Goal: Task Accomplishment & Management: Use online tool/utility

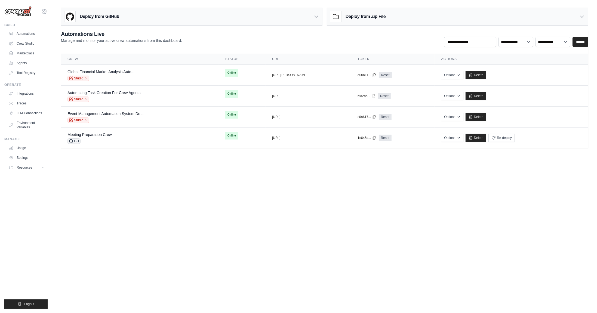
click at [46, 10] on icon at bounding box center [44, 11] width 7 height 7
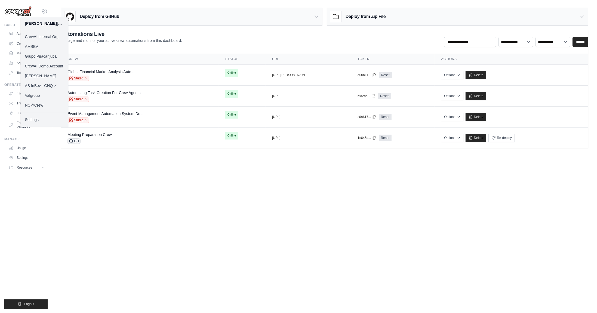
click at [47, 49] on link "AMBEV" at bounding box center [44, 47] width 48 height 10
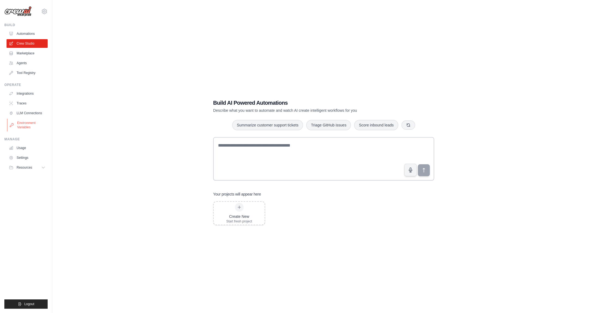
click at [27, 124] on link "Environment Variables" at bounding box center [27, 125] width 41 height 13
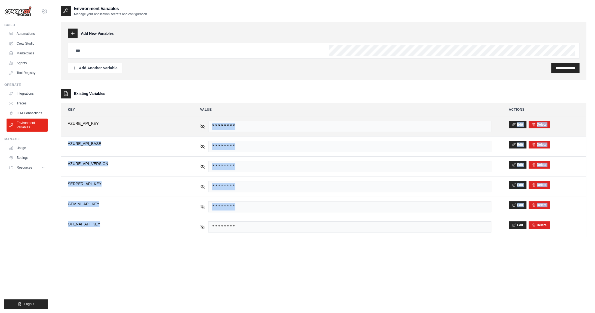
drag, startPoint x: 88, startPoint y: 226, endPoint x: 76, endPoint y: 126, distance: 100.9
click at [76, 126] on tbody "**********" at bounding box center [323, 176] width 525 height 121
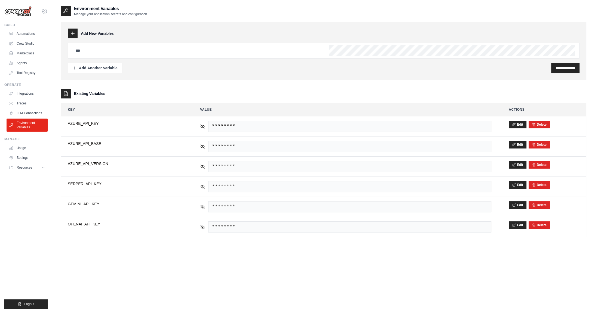
click at [101, 247] on div "**********" at bounding box center [323, 161] width 525 height 313
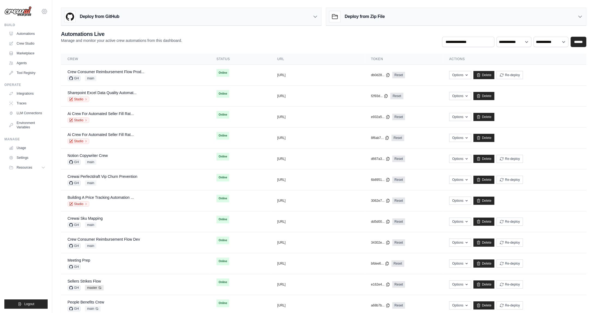
click at [44, 14] on icon at bounding box center [44, 11] width 5 height 5
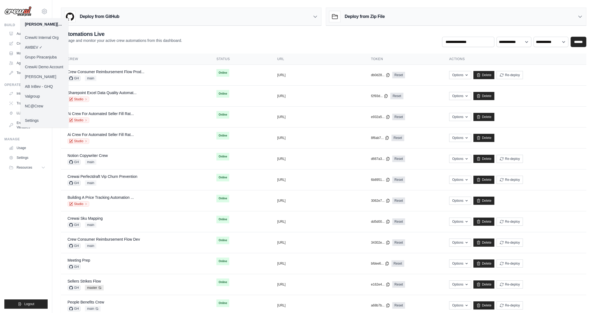
click at [49, 66] on link "CrewAI Demo Account" at bounding box center [44, 67] width 48 height 10
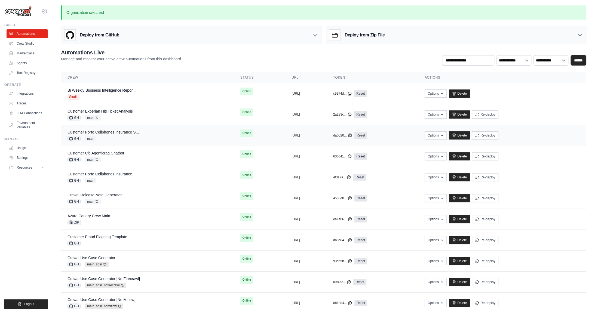
click at [112, 132] on link "Customer Porto Cellphones Insurance S..." at bounding box center [103, 132] width 71 height 4
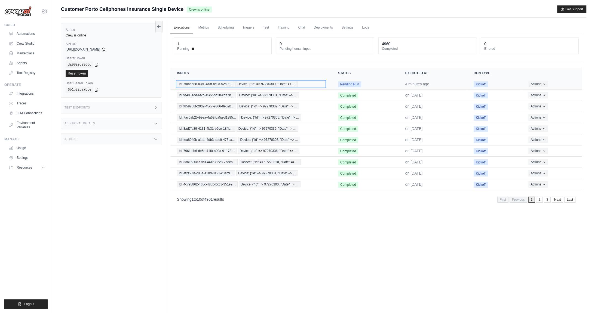
click at [261, 82] on span "Device: {"Id" => 97270300, "Date" => …" at bounding box center [266, 84] width 62 height 6
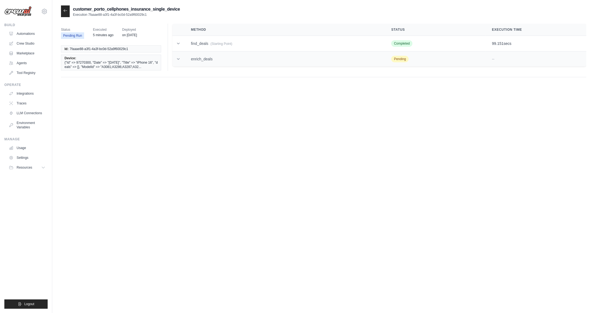
click at [211, 58] on td "enrich_deals" at bounding box center [284, 59] width 200 height 16
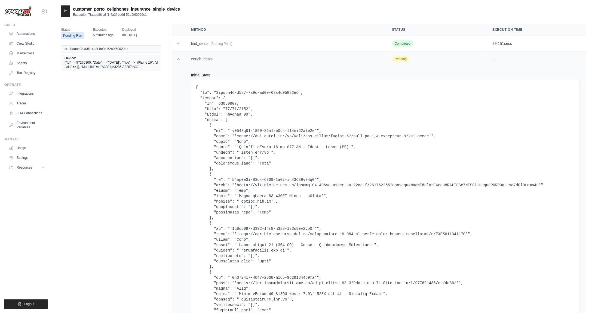
click at [211, 58] on td "enrich_deals" at bounding box center [284, 59] width 201 height 16
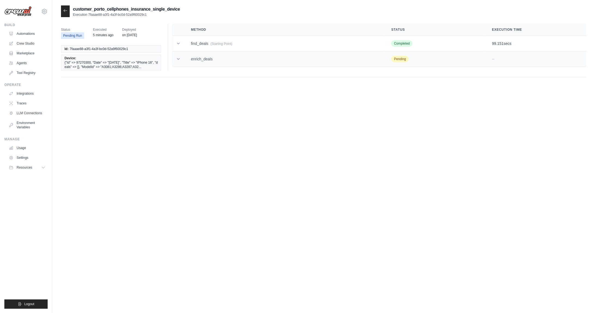
click at [191, 59] on td "enrich_deals" at bounding box center [284, 59] width 200 height 16
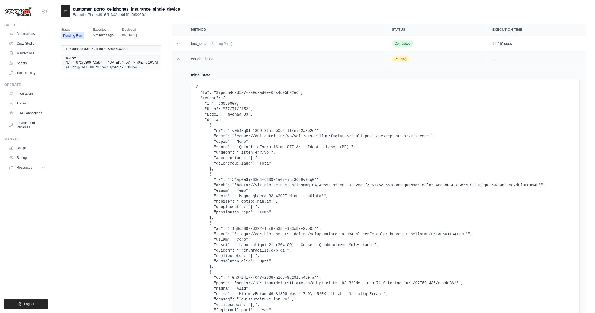
click at [191, 59] on td "enrich_deals" at bounding box center [284, 59] width 201 height 16
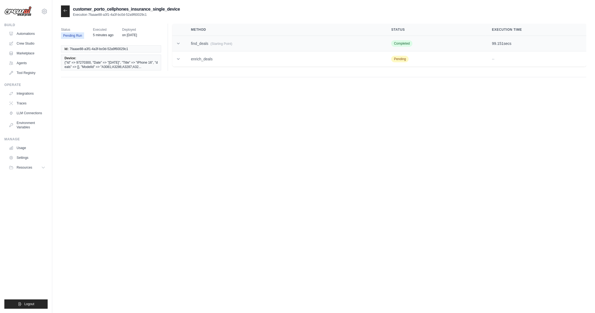
click at [202, 45] on td "find_deals (Starting Point)" at bounding box center [284, 44] width 200 height 16
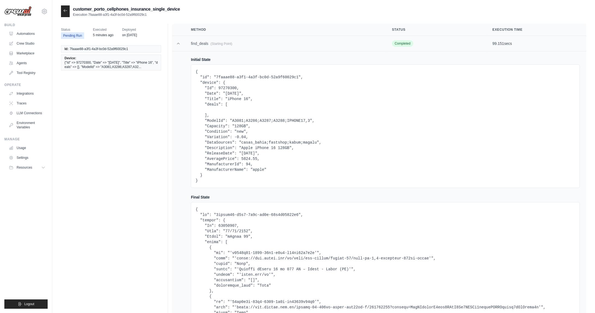
click at [232, 44] on span "(Starting Point)" at bounding box center [221, 44] width 22 height 4
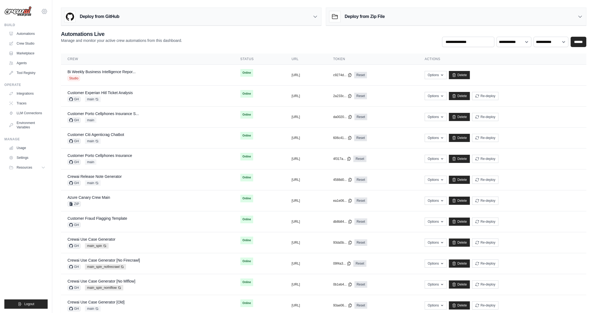
click at [46, 12] on icon at bounding box center [44, 11] width 7 height 7
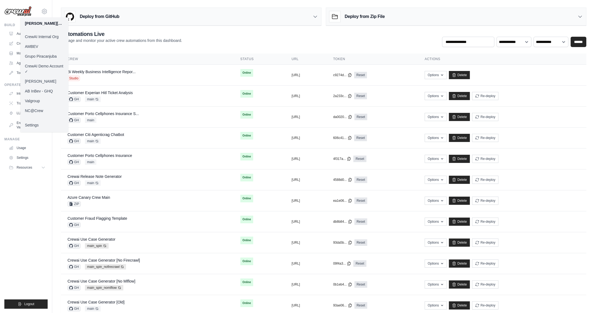
click at [147, 49] on div "**********" at bounding box center [323, 267] width 525 height 474
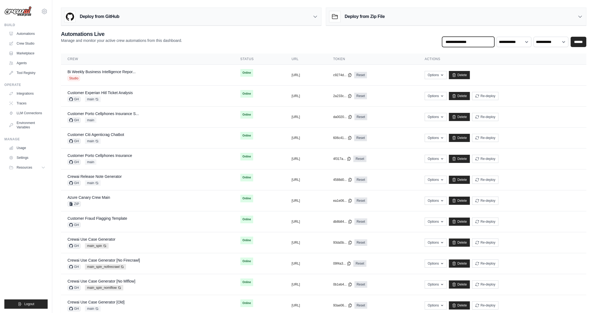
click at [462, 44] on input "text" at bounding box center [468, 42] width 52 height 10
type input "*****"
click at [571, 37] on input "******" at bounding box center [579, 42] width 16 height 10
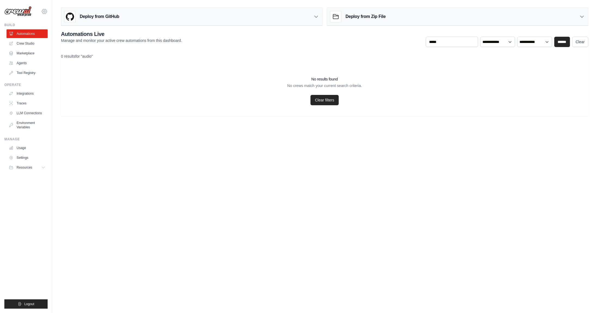
click at [44, 11] on icon at bounding box center [44, 11] width 7 height 7
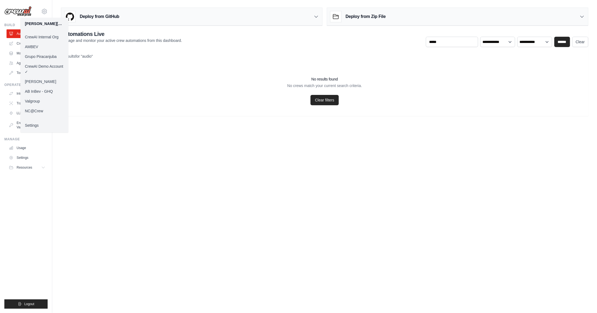
click at [48, 82] on link "[PERSON_NAME]" at bounding box center [44, 82] width 48 height 10
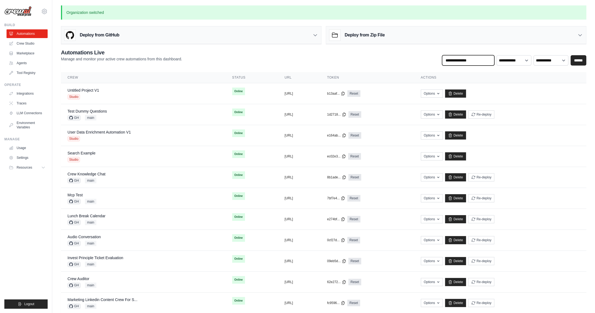
click at [468, 64] on input "text" at bounding box center [468, 60] width 52 height 10
type input "*****"
click at [571, 55] on input "******" at bounding box center [579, 60] width 16 height 10
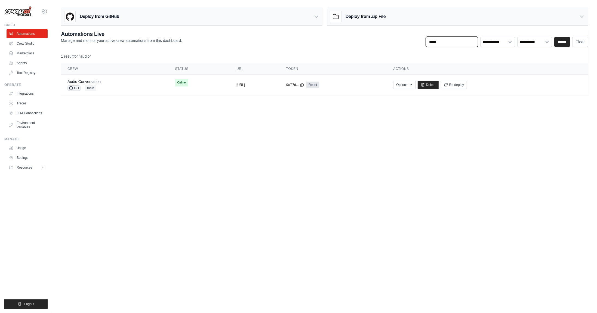
click at [474, 43] on input "*****" at bounding box center [452, 42] width 52 height 10
click at [554, 37] on input "******" at bounding box center [562, 42] width 16 height 10
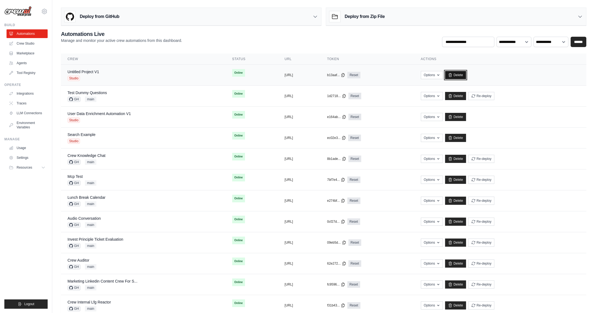
click at [466, 76] on link "Delete" at bounding box center [455, 75] width 21 height 8
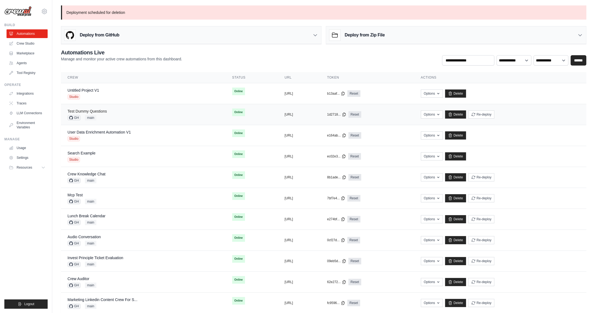
click at [98, 109] on link "Test Dummy Questions" at bounding box center [87, 111] width 39 height 4
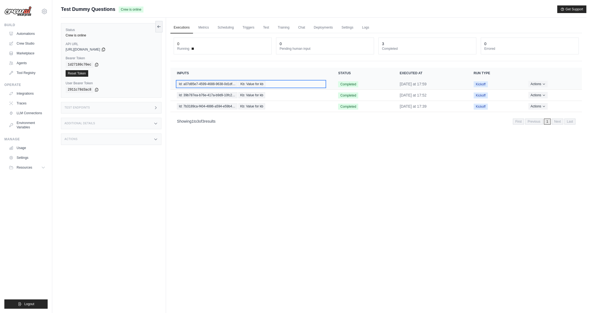
click at [258, 85] on span "Kb: Value for kb" at bounding box center [251, 84] width 27 height 6
click at [233, 87] on td "Id: a07d85e7-4599-4688-9638-0d1df… Kb: Value for kb" at bounding box center [250, 84] width 161 height 11
click at [198, 84] on span "Id: a07d85e7-4599-4688-9638-0d1df…" at bounding box center [207, 84] width 60 height 6
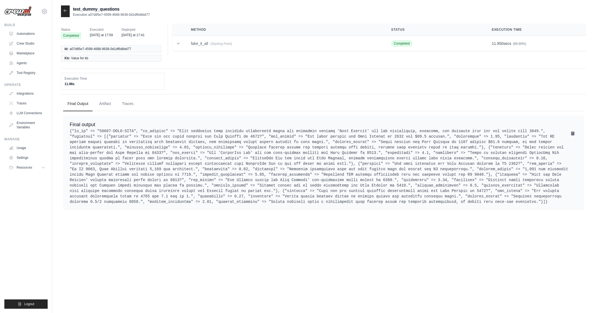
click at [128, 15] on p "Execution a07d85e7-4599-4688-9638-0d1df6d8dd77" at bounding box center [111, 15] width 77 height 4
click at [82, 12] on h2 "test_dummy_questions" at bounding box center [111, 9] width 77 height 7
drag, startPoint x: 89, startPoint y: 16, endPoint x: 152, endPoint y: 14, distance: 63.7
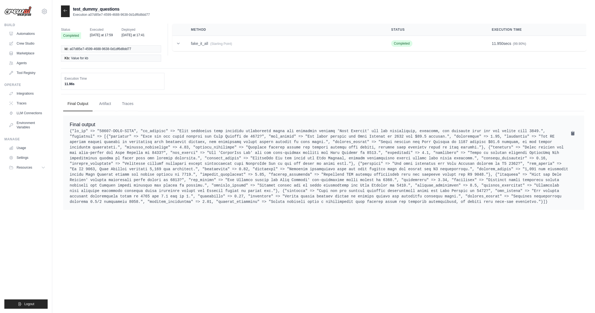
click at [152, 14] on div "test_dummy_questions Execution a07d85e7-4599-4688-9638-0d1df6d8dd77" at bounding box center [323, 11] width 525 height 12
copy p "a07d85e7-4599-4688-9638-0d1df6d8dd77"
click at [65, 12] on icon at bounding box center [65, 10] width 4 height 4
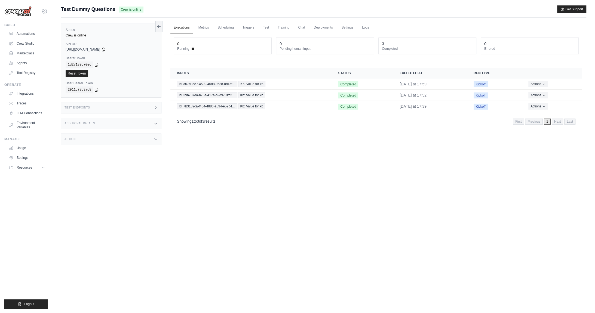
click at [109, 122] on div "Additional Details" at bounding box center [111, 123] width 100 height 11
click at [106, 140] on div "Actions" at bounding box center [111, 139] width 100 height 11
click at [115, 107] on div "Test Endpoints" at bounding box center [111, 107] width 100 height 11
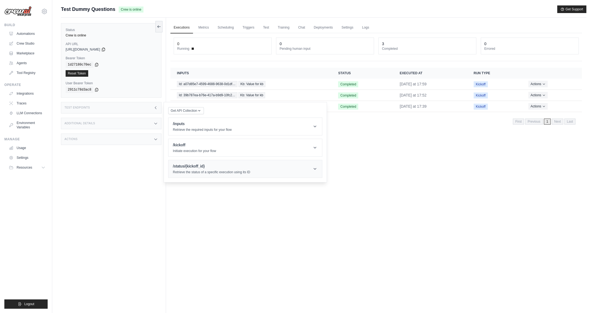
click at [193, 170] on p "Retrieve the status of a specific execution using its ID" at bounding box center [211, 172] width 77 height 4
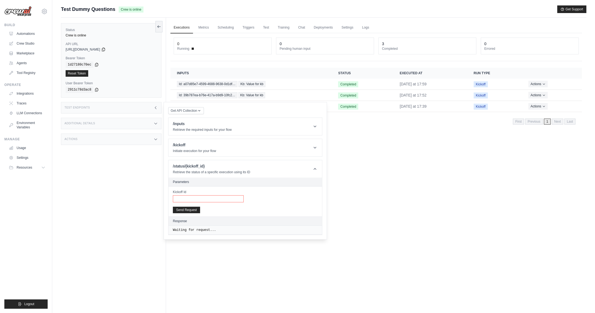
click at [208, 195] on input "Kickoff Id" at bounding box center [208, 198] width 71 height 7
paste input "**********"
type input "**********"
click at [188, 210] on button "Send Request" at bounding box center [186, 210] width 27 height 7
click at [371, 158] on div "Executions Metrics Scheduling Triggers Test Training Chat Deployments Settings …" at bounding box center [376, 174] width 420 height 313
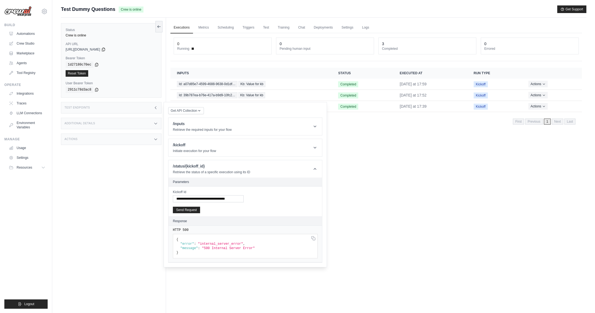
click at [126, 109] on div "Test Endpoints" at bounding box center [111, 107] width 100 height 11
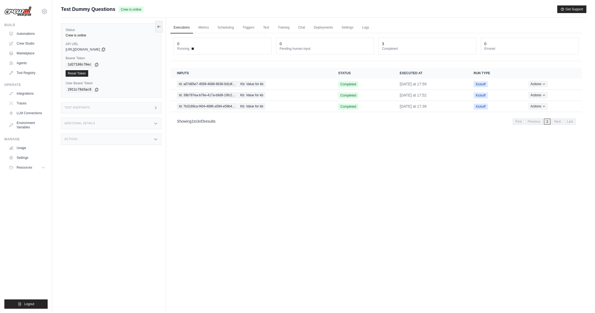
click at [140, 106] on div "Test Endpoints" at bounding box center [111, 107] width 100 height 11
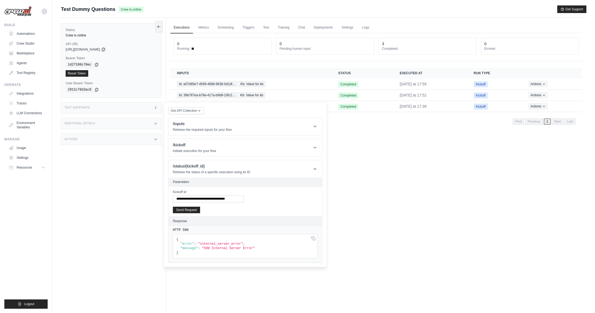
click at [140, 106] on div "Test Endpoints" at bounding box center [111, 107] width 100 height 11
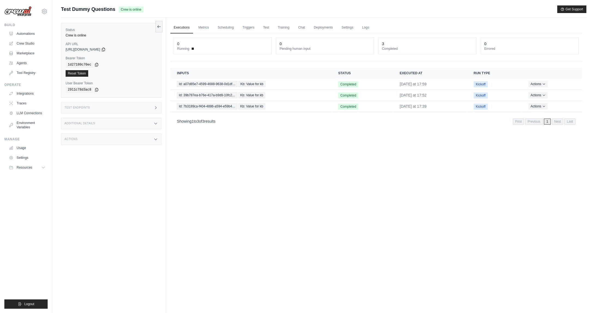
click at [141, 123] on div "Additional Details" at bounding box center [111, 123] width 100 height 11
click at [151, 138] on div "Actions" at bounding box center [111, 139] width 100 height 11
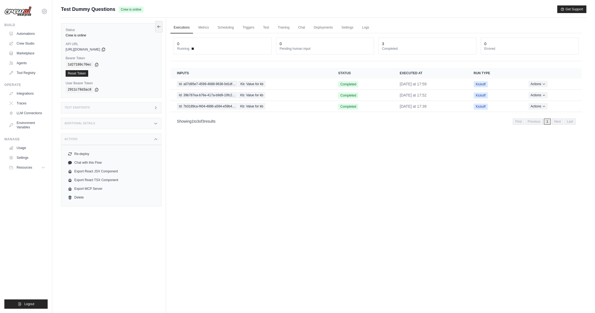
click at [151, 138] on div "Actions" at bounding box center [111, 139] width 100 height 11
click at [253, 179] on div "Executions Metrics Scheduling Triggers Test Training Chat Deployments Settings …" at bounding box center [376, 174] width 420 height 313
click at [82, 153] on button "Re-deploy" at bounding box center [111, 153] width 91 height 9
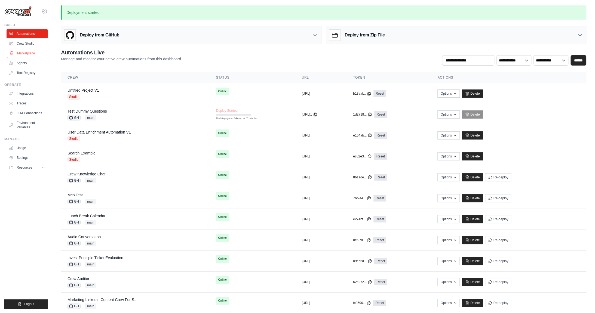
click at [33, 53] on link "Marketplace" at bounding box center [27, 53] width 41 height 9
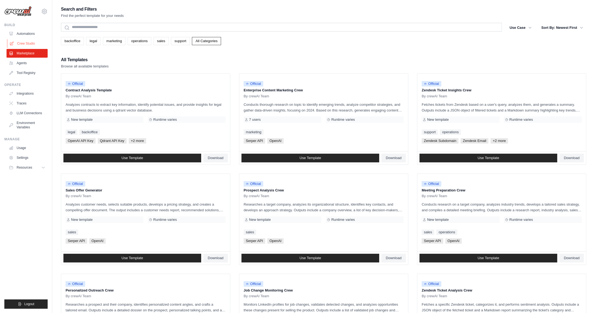
click at [28, 41] on link "Crew Studio" at bounding box center [27, 43] width 41 height 9
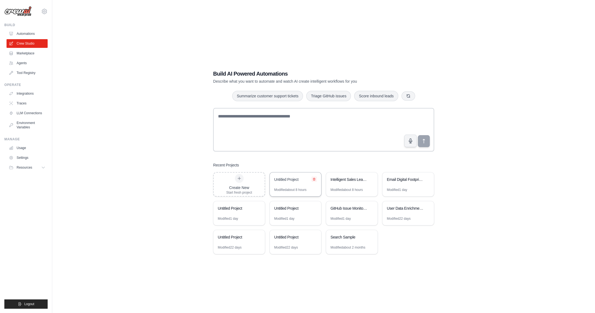
click at [315, 181] on button at bounding box center [313, 179] width 5 height 5
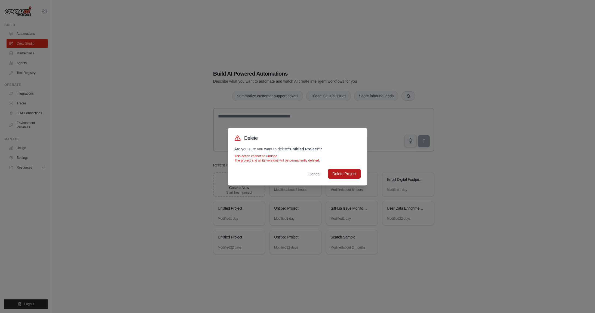
click at [349, 175] on button "Delete Project" at bounding box center [344, 174] width 33 height 10
click at [317, 173] on button "Cancel" at bounding box center [314, 174] width 21 height 10
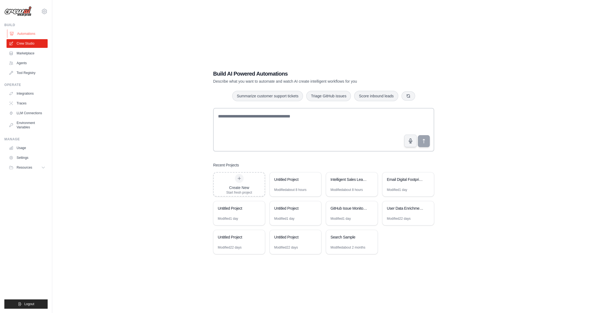
click at [33, 36] on link "Automations" at bounding box center [27, 33] width 41 height 9
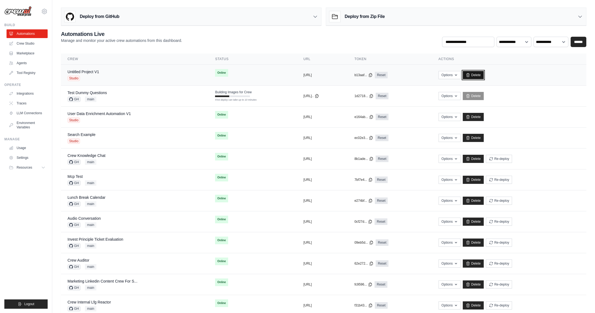
click at [484, 73] on link "Delete" at bounding box center [473, 75] width 21 height 8
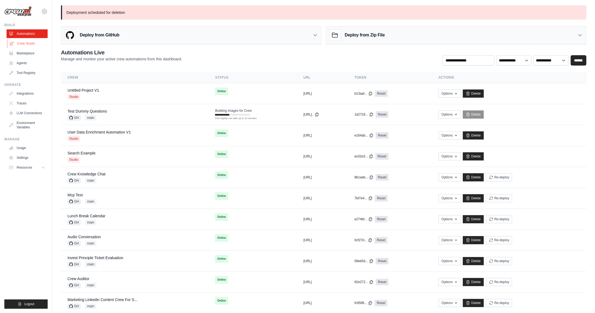
click at [30, 45] on link "Crew Studio" at bounding box center [27, 43] width 41 height 9
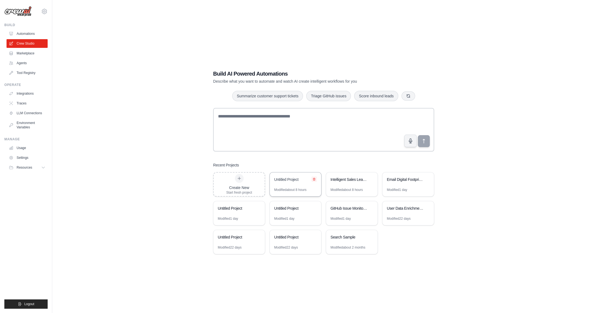
click at [312, 179] on icon at bounding box center [313, 179] width 3 height 3
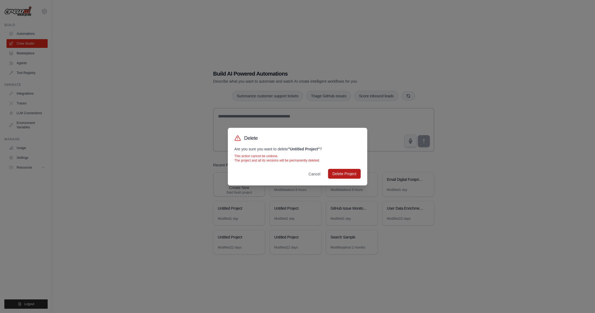
click at [343, 175] on button "Delete Project" at bounding box center [344, 174] width 33 height 10
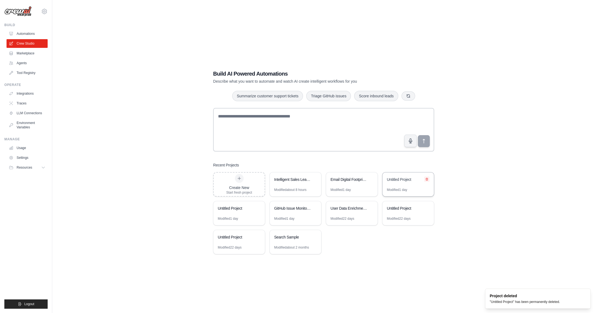
click at [428, 180] on icon at bounding box center [427, 179] width 2 height 2
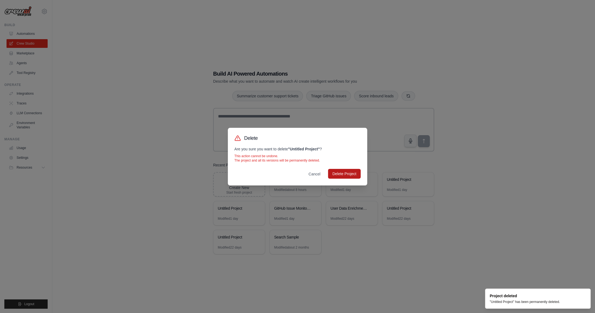
click at [344, 175] on button "Delete Project" at bounding box center [344, 174] width 33 height 10
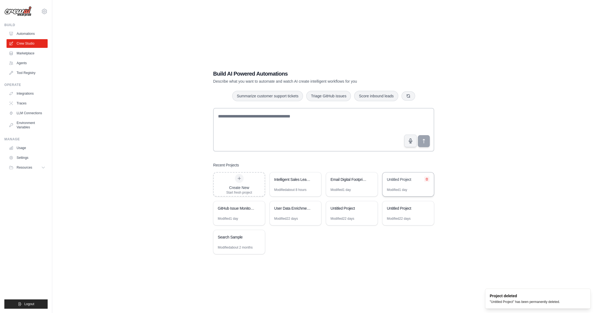
click at [427, 179] on icon at bounding box center [426, 179] width 3 height 3
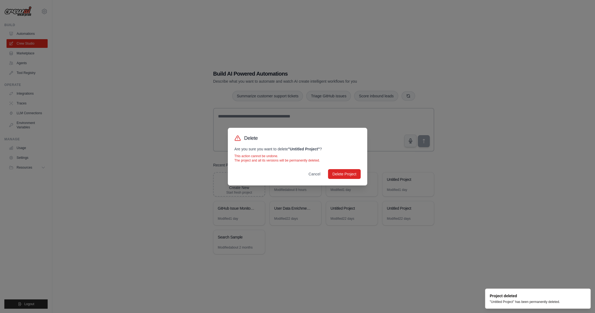
click at [342, 179] on div "Delete Are you sure you want to delete " Untitled Project " ? This action canno…" at bounding box center [297, 157] width 139 height 58
click at [347, 174] on button "Delete Project" at bounding box center [344, 174] width 33 height 10
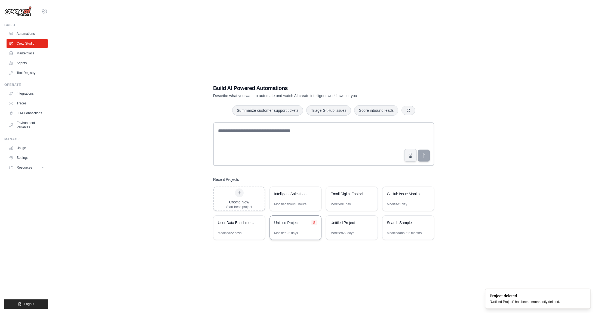
click at [315, 223] on icon at bounding box center [313, 222] width 3 height 3
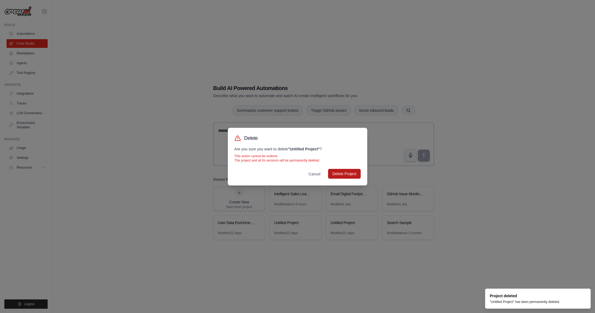
click at [350, 171] on button "Delete Project" at bounding box center [344, 174] width 33 height 10
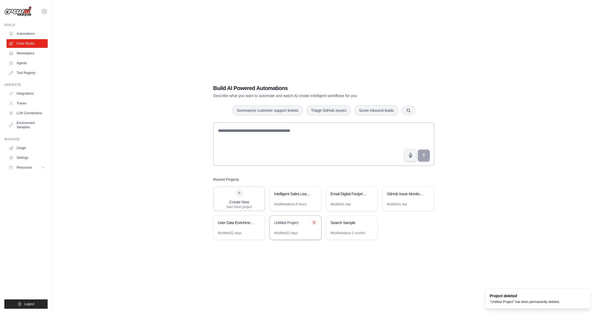
click at [313, 222] on icon at bounding box center [314, 222] width 2 height 2
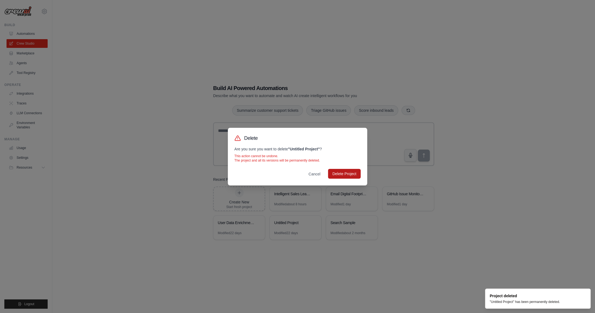
click at [350, 176] on button "Delete Project" at bounding box center [344, 174] width 33 height 10
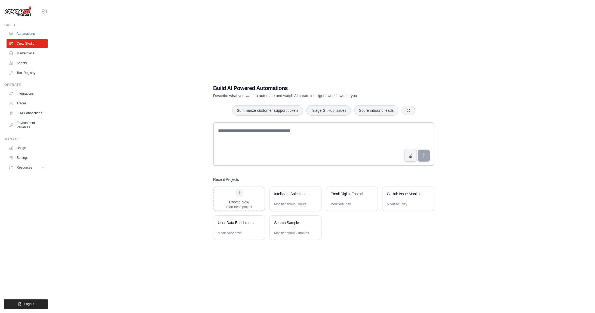
click at [168, 56] on div "Build AI Powered Automations Describe what you want to automate and watch AI cr…" at bounding box center [323, 161] width 525 height 313
click at [20, 34] on link "Automations" at bounding box center [27, 33] width 41 height 9
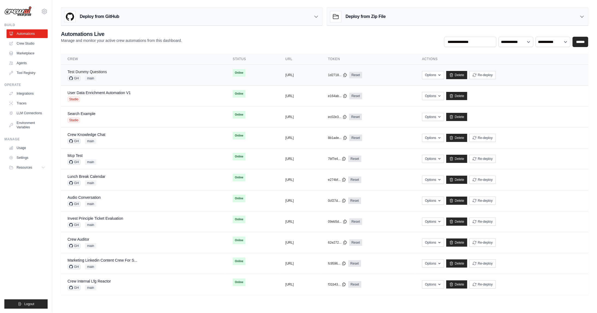
click at [87, 71] on link "Test Dummy Questions" at bounding box center [87, 72] width 39 height 4
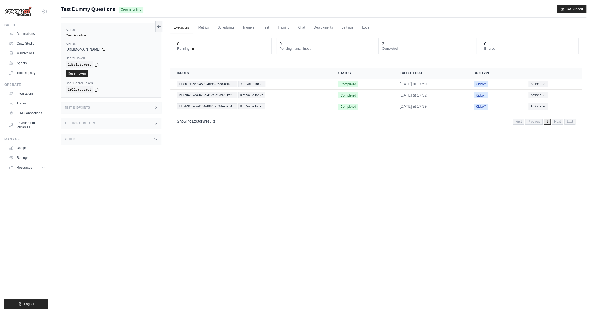
click at [93, 123] on h3 "Additional Details" at bounding box center [80, 123] width 30 height 3
click at [121, 107] on div "Test Endpoints" at bounding box center [111, 107] width 100 height 11
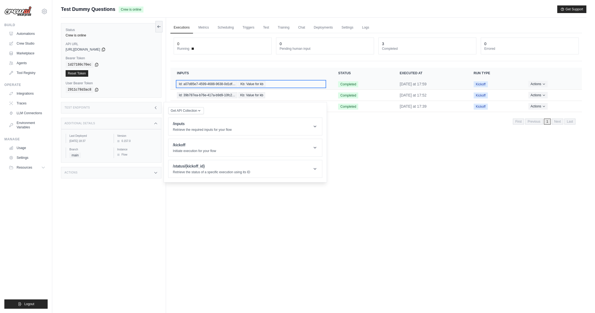
click at [214, 82] on span "Id: a07d85e7-4599-4688-9638-0d1df…" at bounding box center [207, 84] width 60 height 6
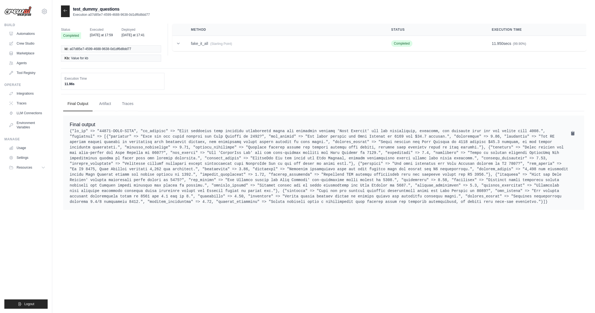
drag, startPoint x: 88, startPoint y: 15, endPoint x: 150, endPoint y: 16, distance: 61.5
click at [150, 16] on div "test_dummy_questions Execution a07d85e7-4599-4688-9638-0d1df6d8dd77" at bounding box center [323, 11] width 525 height 12
copy p "a07d85e7-4599-4688-9638-0d1df6d8dd77"
click at [65, 14] on div at bounding box center [65, 11] width 9 height 12
click at [64, 11] on icon at bounding box center [65, 10] width 4 height 4
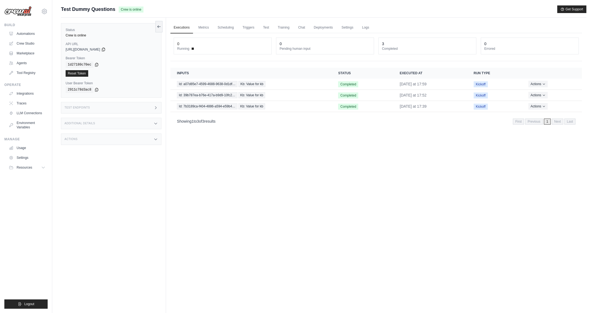
click at [130, 93] on div "2911c78d3ac8" at bounding box center [111, 90] width 91 height 7
click at [134, 109] on div "Test Endpoints" at bounding box center [111, 107] width 100 height 11
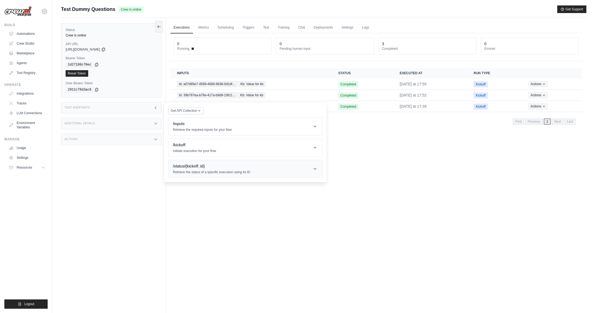
click at [201, 171] on p "Retrieve the status of a specific execution using its ID" at bounding box center [211, 172] width 77 height 4
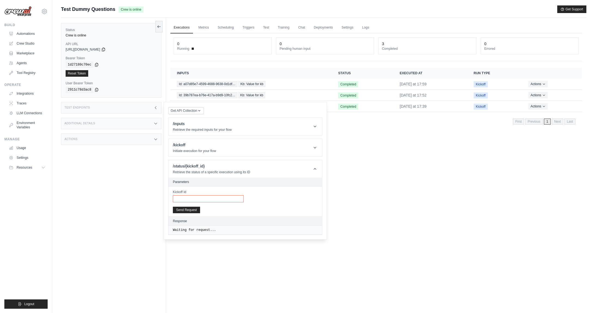
click at [201, 196] on input "Kickoff Id" at bounding box center [208, 198] width 71 height 7
paste input "**********"
type input "**********"
click at [189, 208] on button "Send Request" at bounding box center [186, 210] width 27 height 7
click at [110, 209] on div "Status Crew is online API URL copied https://test-dummy-questions-8ca23716-db30…" at bounding box center [113, 174] width 105 height 313
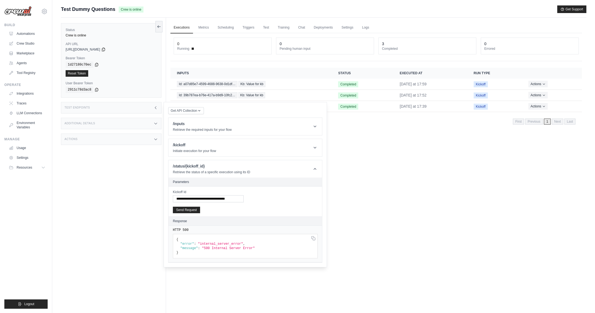
click at [113, 140] on div "Actions" at bounding box center [111, 139] width 100 height 11
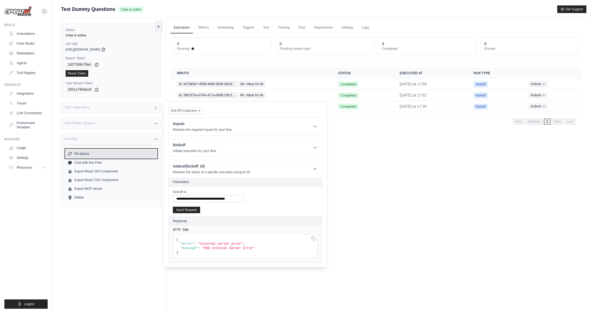
click at [88, 153] on button "Re-deploy" at bounding box center [111, 153] width 91 height 9
